Goal: Check status: Verify the current state of an ongoing process or item

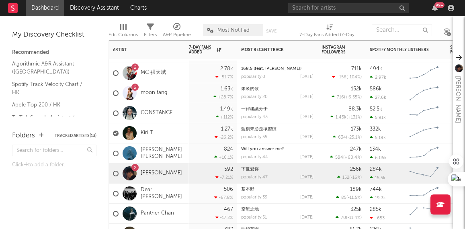
click at [144, 147] on div "Nancy Kwai" at bounding box center [149, 153] width 72 height 23
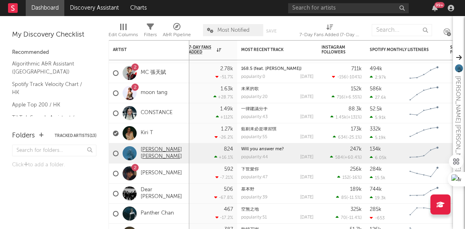
click at [145, 150] on link "Nancy Kwai" at bounding box center [163, 154] width 45 height 14
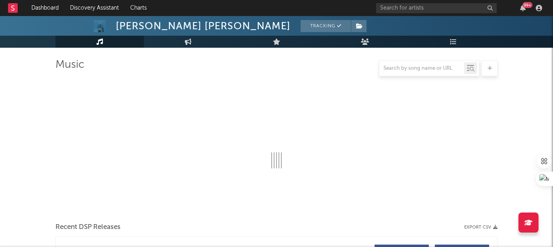
scroll to position [53, 0]
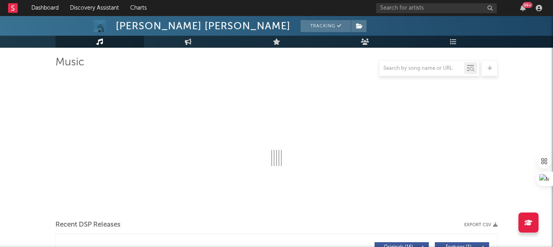
select select "6m"
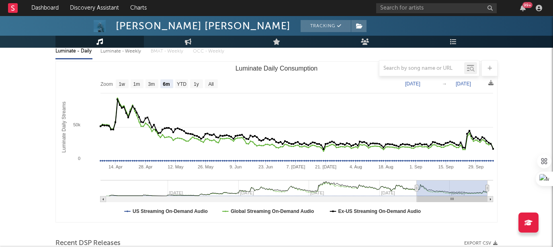
scroll to position [0, 0]
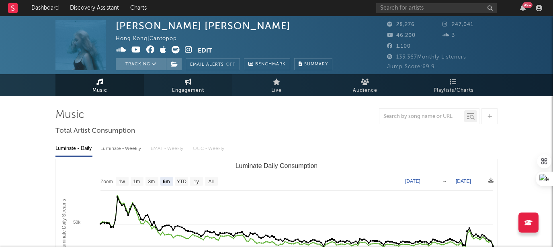
click at [185, 94] on span "Engagement" at bounding box center [188, 91] width 32 height 10
select select "1w"
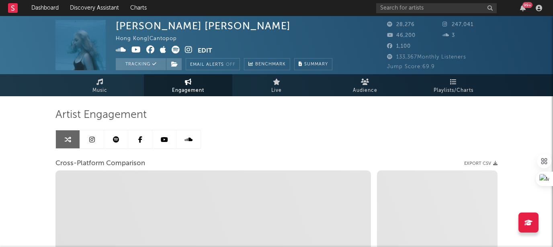
click at [88, 140] on link at bounding box center [92, 140] width 24 height 18
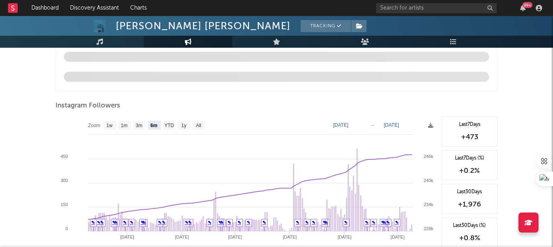
scroll to position [921, 0]
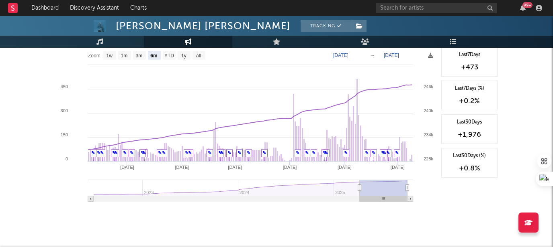
click at [464, 204] on div "Last 7 Days +473 Last 7 Days (%) +0.2 % Last 30 Days +1,976 Last 30 Days (%) +0…" at bounding box center [467, 127] width 60 height 161
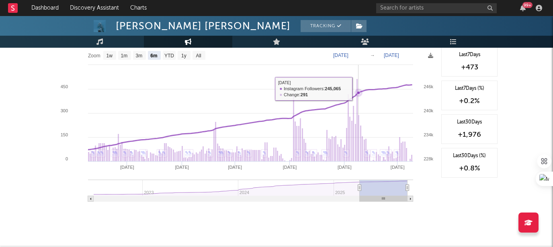
scroll to position [937, 0]
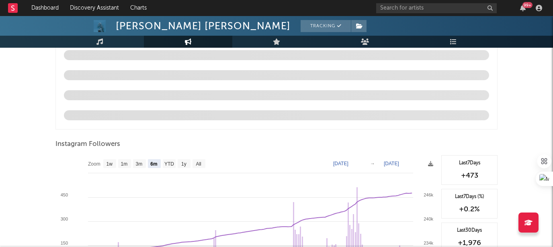
scroll to position [877, 0]
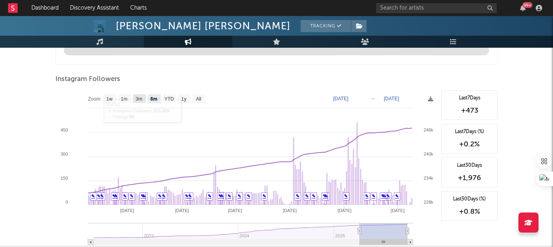
click at [136, 96] on text "3m" at bounding box center [139, 99] width 7 height 6
select select "3m"
type input "2025-07-09"
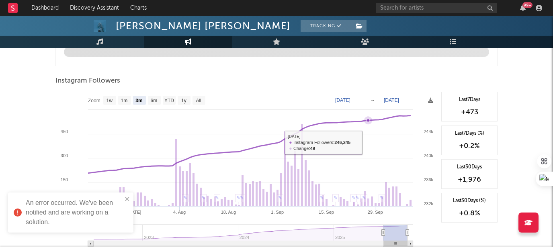
scroll to position [876, 0]
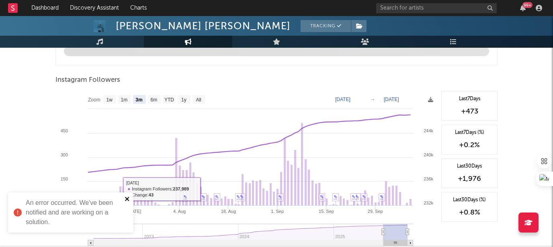
click at [129, 199] on icon "close" at bounding box center [128, 199] width 6 height 6
